Goal: Check status: Check status

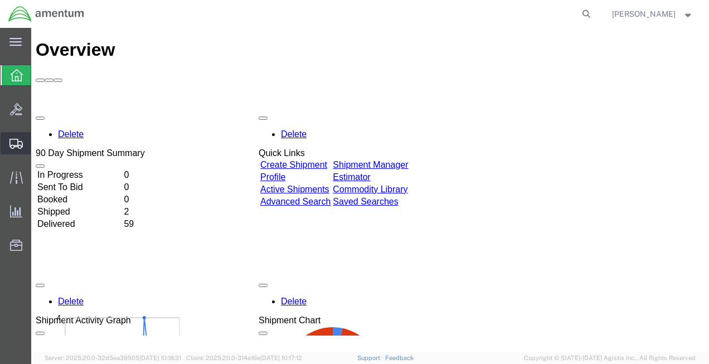
click at [0, 0] on span "Shipment Manager" at bounding box center [0, 0] width 0 height 0
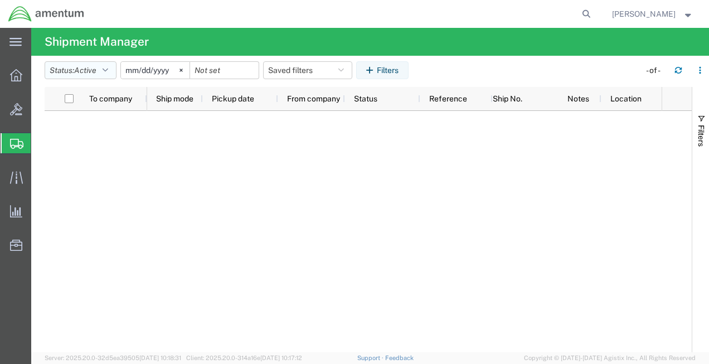
click at [103, 65] on button "Status: Active" at bounding box center [81, 70] width 72 height 18
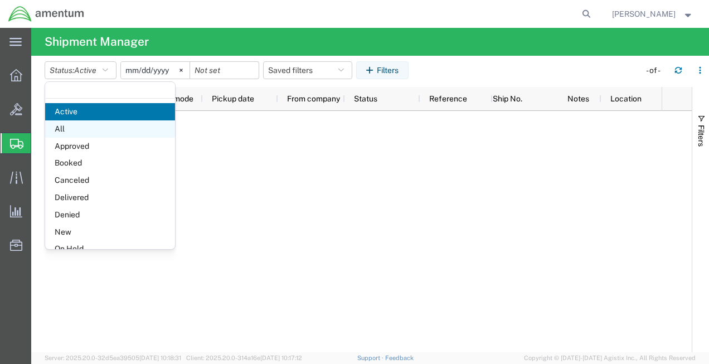
click at [96, 128] on span "All" at bounding box center [110, 128] width 130 height 17
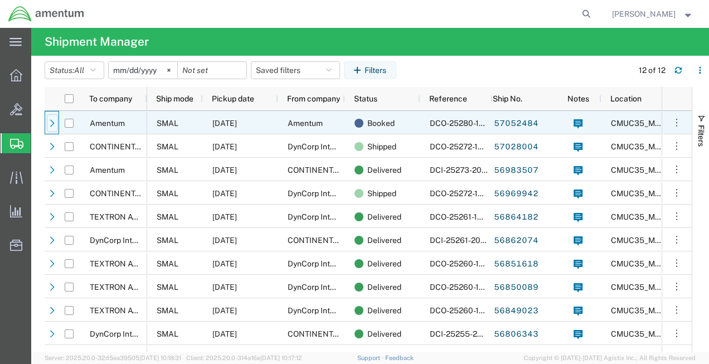
click at [52, 122] on icon at bounding box center [52, 122] width 4 height 7
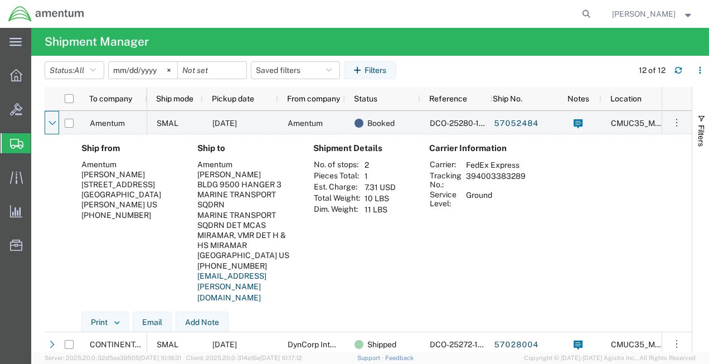
click at [280, 223] on div "MARINE TRANSPORT SQDRN DET MCAS MIRAMAR, VMR DET H & HS MIRAMAR" at bounding box center [246, 230] width 98 height 41
click at [516, 123] on link "57052484" at bounding box center [516, 124] width 46 height 18
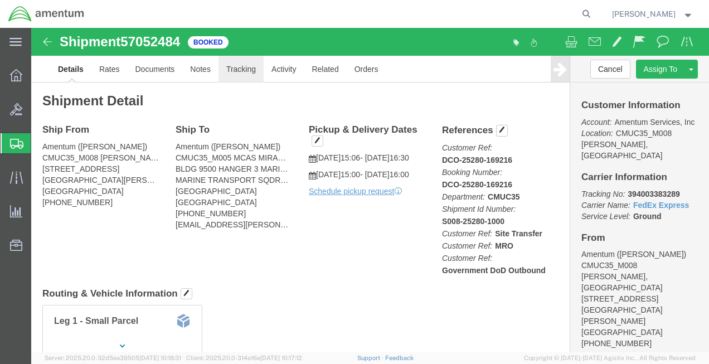
click link "Tracking"
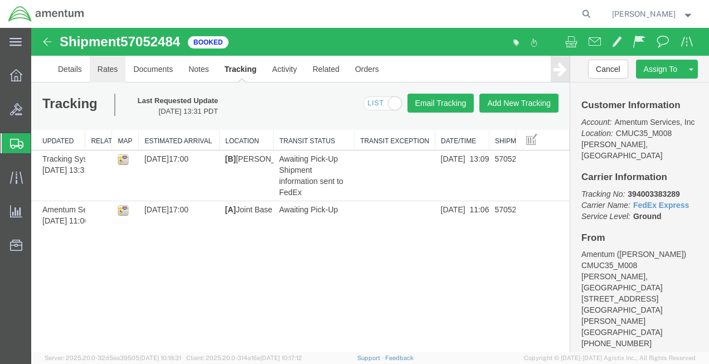
click at [107, 67] on link "Rates" at bounding box center [108, 69] width 36 height 27
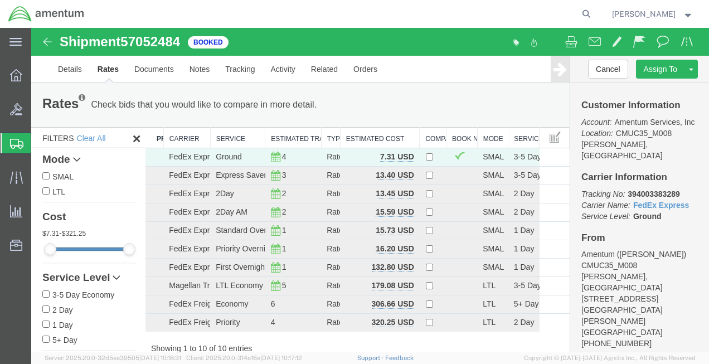
click at [41, 44] on img at bounding box center [47, 41] width 13 height 13
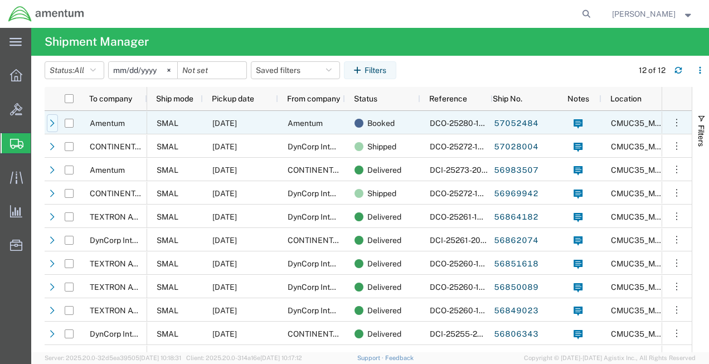
click at [52, 123] on icon at bounding box center [53, 123] width 8 height 8
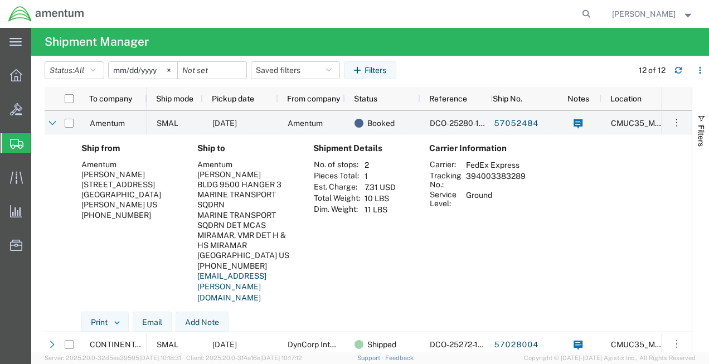
click at [250, 216] on div "MARINE TRANSPORT SQDRN DET MCAS MIRAMAR, VMR DET H & HS MIRAMAR" at bounding box center [246, 230] width 98 height 41
click at [7, 66] on div at bounding box center [16, 75] width 31 height 22
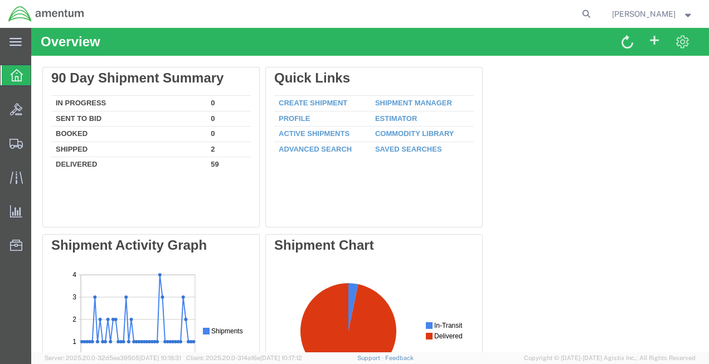
click at [11, 80] on icon at bounding box center [17, 75] width 12 height 12
click at [17, 71] on icon at bounding box center [17, 75] width 12 height 12
click at [19, 142] on icon at bounding box center [15, 144] width 13 height 10
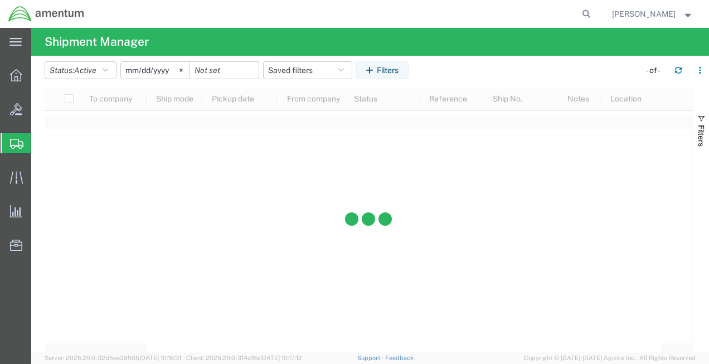
click at [0, 0] on span "Shipment Manager" at bounding box center [0, 0] width 0 height 0
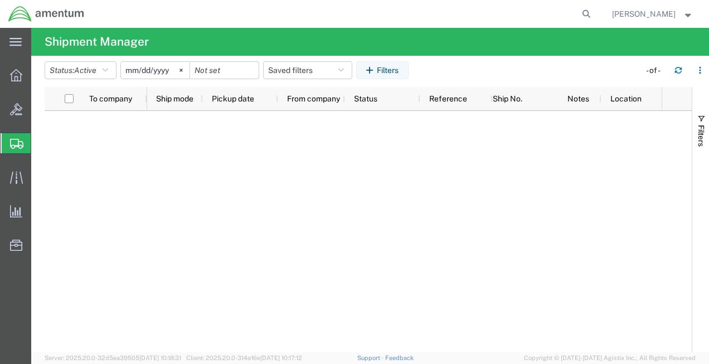
click at [0, 0] on span "Shipment Manager" at bounding box center [0, 0] width 0 height 0
click at [224, 155] on div at bounding box center [404, 231] width 515 height 241
click at [96, 64] on button "Status: Active" at bounding box center [81, 70] width 72 height 18
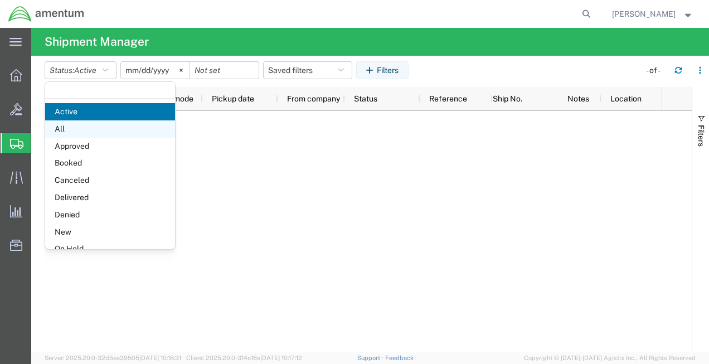
click at [91, 129] on span "All" at bounding box center [110, 128] width 130 height 17
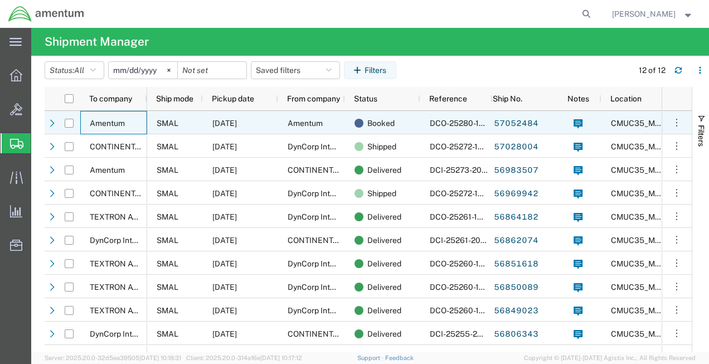
click at [143, 119] on div "Amentum" at bounding box center [113, 122] width 67 height 23
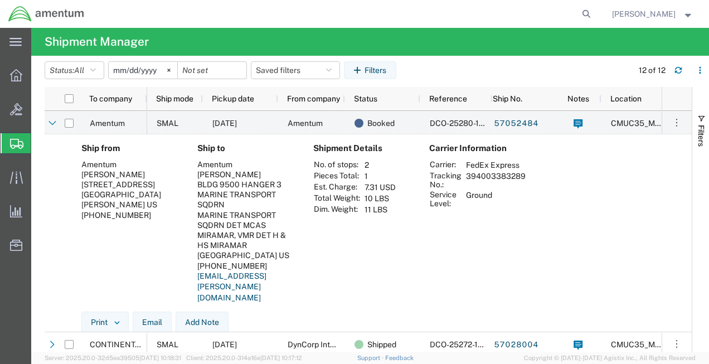
click at [271, 224] on div "MARINE TRANSPORT SQDRN DET MCAS MIRAMAR, VMR DET H & HS MIRAMAR" at bounding box center [246, 230] width 98 height 41
click at [16, 80] on icon at bounding box center [16, 75] width 12 height 12
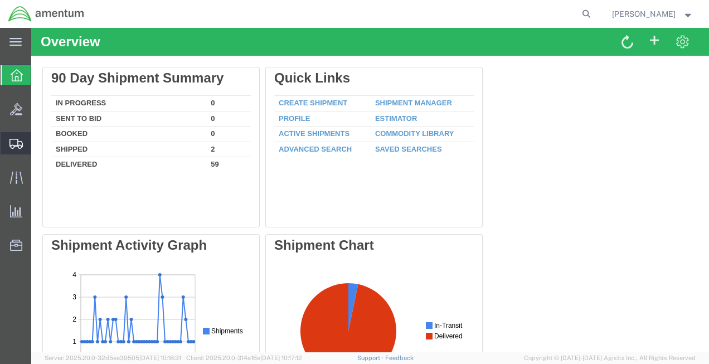
click at [20, 151] on div at bounding box center [16, 143] width 31 height 22
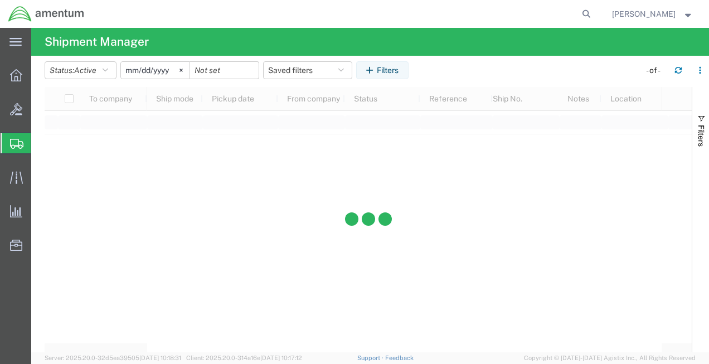
click at [0, 0] on span "Shipment Manager" at bounding box center [0, 0] width 0 height 0
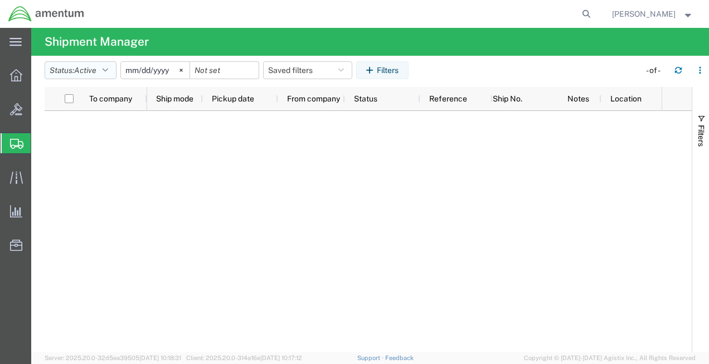
click at [105, 71] on button "Status: Active" at bounding box center [81, 70] width 72 height 18
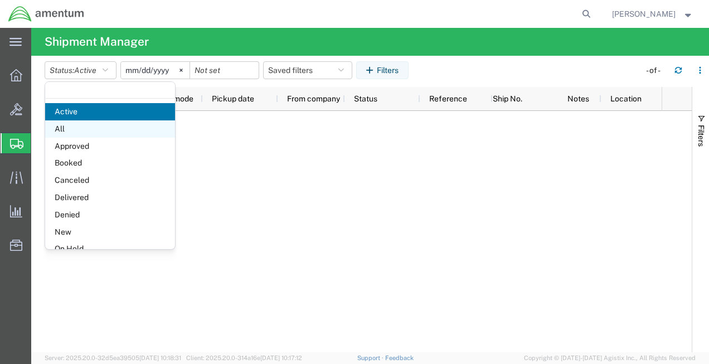
click at [88, 127] on span "All" at bounding box center [110, 128] width 130 height 17
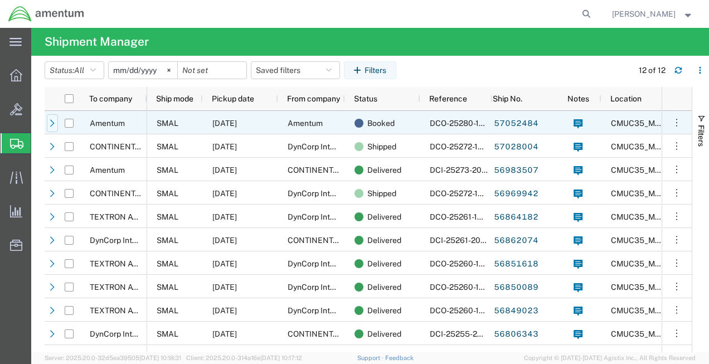
click at [49, 121] on icon at bounding box center [53, 123] width 8 height 8
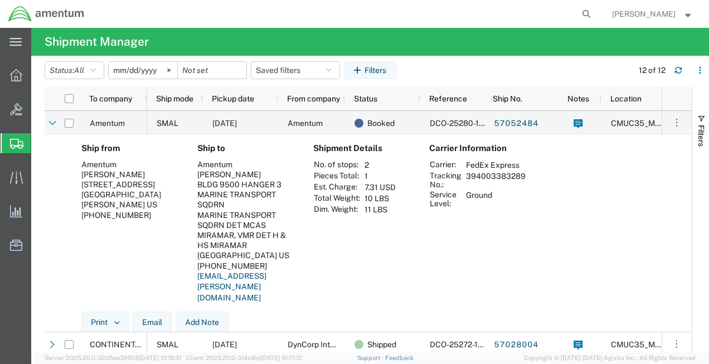
click at [244, 235] on div "MARINE TRANSPORT SQDRN DET MCAS MIRAMAR, VMR DET H & HS MIRAMAR" at bounding box center [246, 230] width 98 height 41
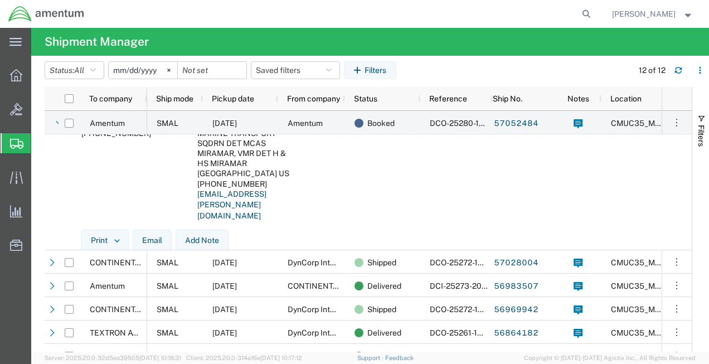
scroll to position [27, 0]
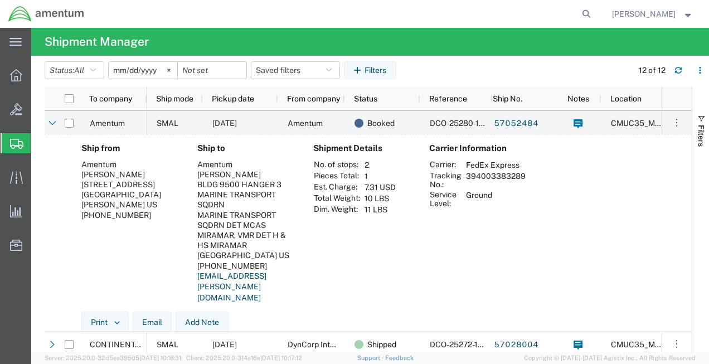
click at [0, 0] on span "Shipment Manager" at bounding box center [0, 0] width 0 height 0
click at [15, 84] on div at bounding box center [16, 75] width 31 height 22
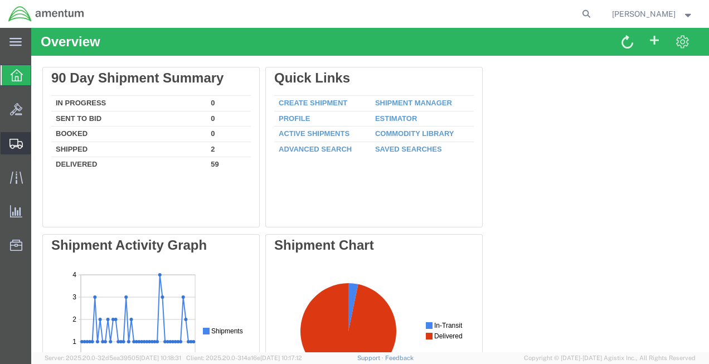
click at [0, 0] on span "Shipment Manager" at bounding box center [0, 0] width 0 height 0
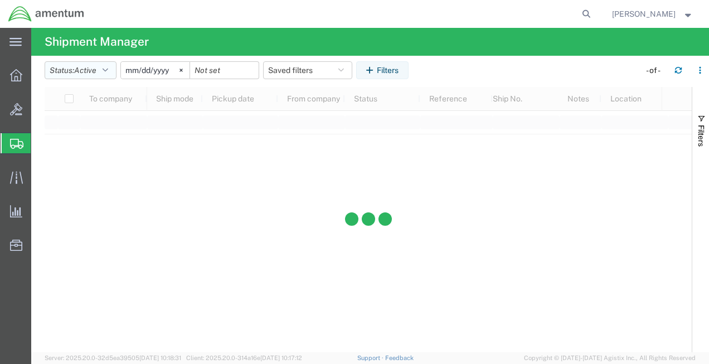
click at [108, 70] on icon "button" at bounding box center [106, 70] width 6 height 8
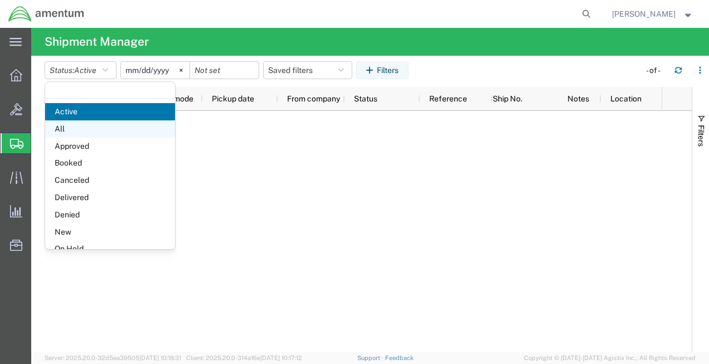
click at [88, 124] on span "All" at bounding box center [110, 128] width 130 height 17
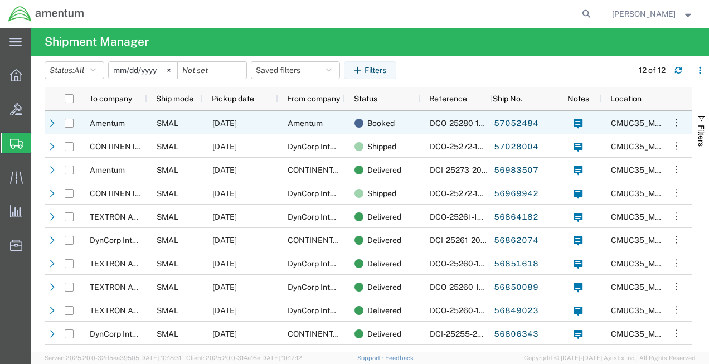
click at [322, 130] on div "Amentum" at bounding box center [311, 122] width 67 height 23
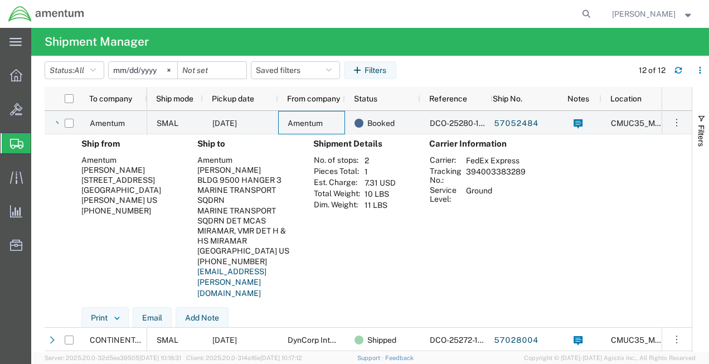
scroll to position [4, 0]
click at [273, 195] on div "BLDG 9500 HANGER 3 MARINE TRANSPORT SQDRN" at bounding box center [246, 190] width 98 height 31
click at [296, 222] on div "Ship to Amentum [PERSON_NAME] BLDG 9500 HANGER 3 MARINE TRANSPORT SQDRN MARINE …" at bounding box center [246, 223] width 116 height 168
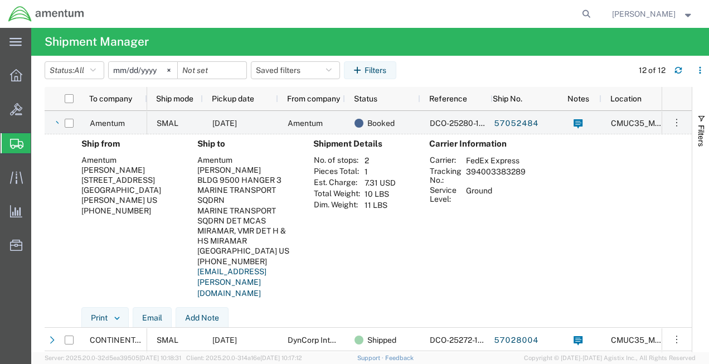
click at [411, 192] on div "Shipment Details No. of stops: 2 Pieces Total: 1 Est. Charge: 7.31 USD Total We…" at bounding box center [362, 223] width 116 height 168
click at [15, 65] on div at bounding box center [16, 75] width 31 height 22
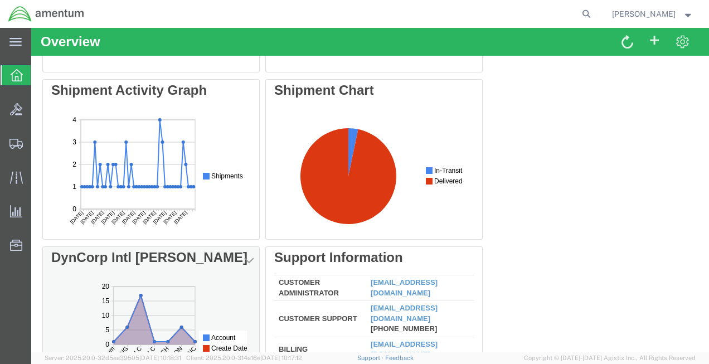
scroll to position [342, 0]
